Goal: Find specific page/section: Find specific page/section

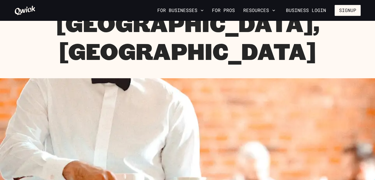
scroll to position [34, 0]
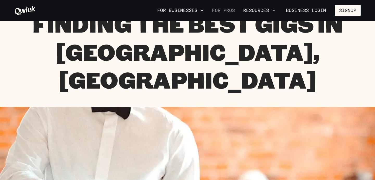
click at [223, 10] on link "For Pros" at bounding box center [223, 10] width 27 height 9
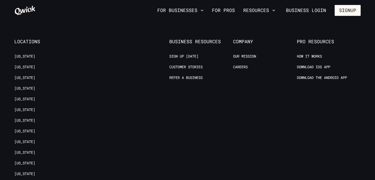
scroll to position [1020, 0]
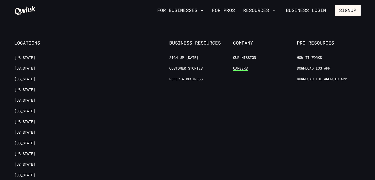
click at [234, 66] on link "Careers" at bounding box center [240, 68] width 15 height 5
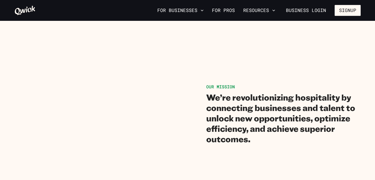
scroll to position [15, 0]
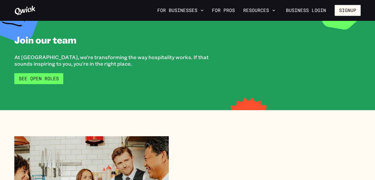
click at [35, 77] on link "See Open Roles" at bounding box center [38, 78] width 49 height 11
